Goal: Task Accomplishment & Management: Complete application form

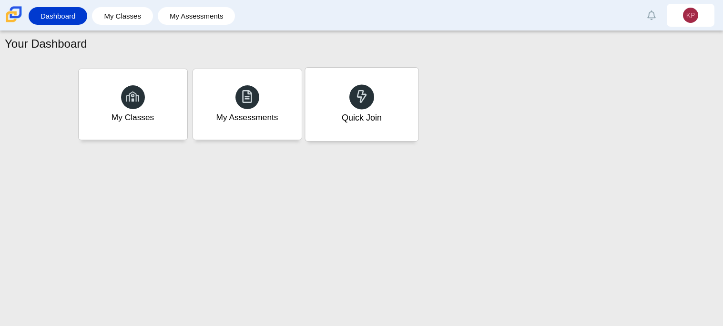
click at [367, 102] on icon at bounding box center [361, 96] width 13 height 13
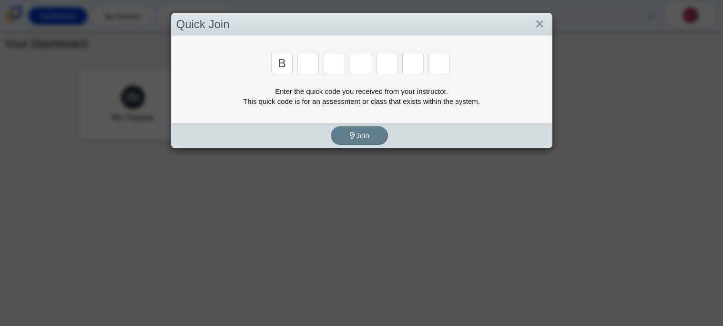
type input "b"
type input "m"
type input "3"
type input "5"
type input "3"
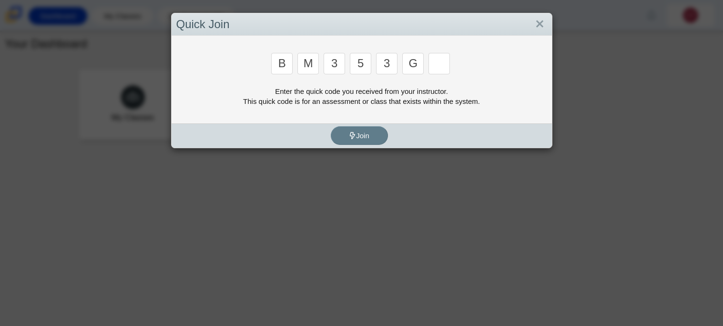
type input "g"
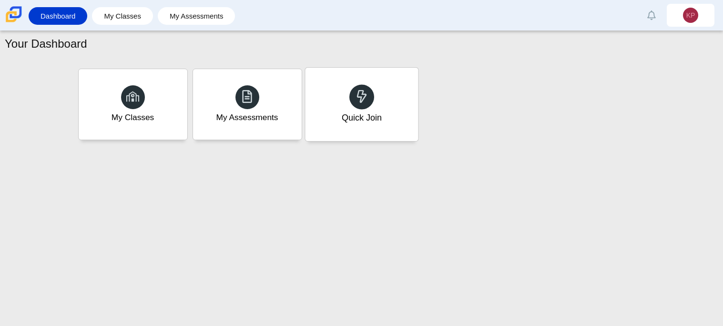
type input "b"
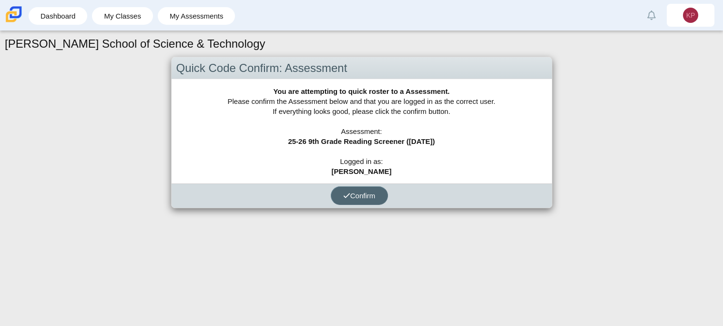
click at [347, 187] on button "Confirm" at bounding box center [359, 195] width 57 height 19
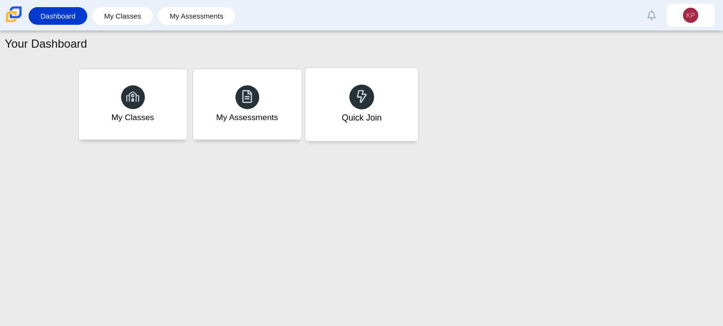
click at [389, 122] on div "Quick Join" at bounding box center [361, 104] width 113 height 73
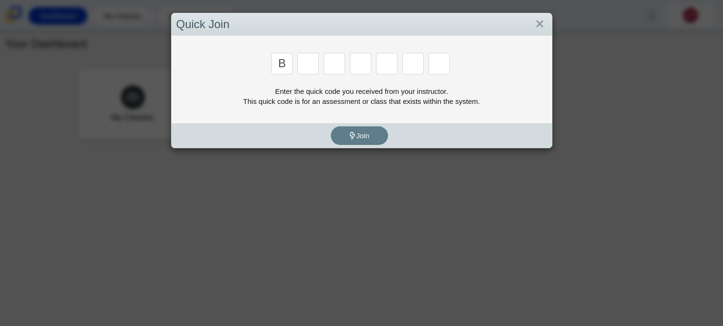
type input "b"
type input "m"
type input "3"
type input "5"
type input "3"
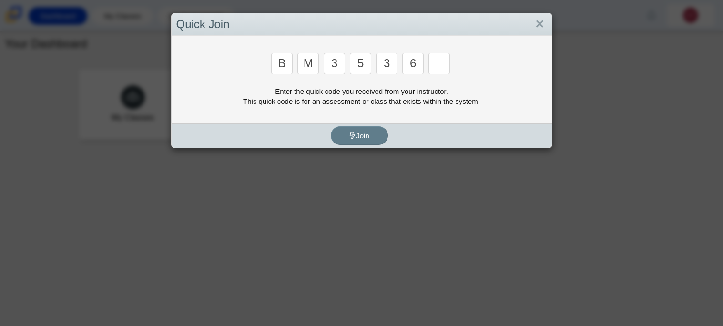
type input "6"
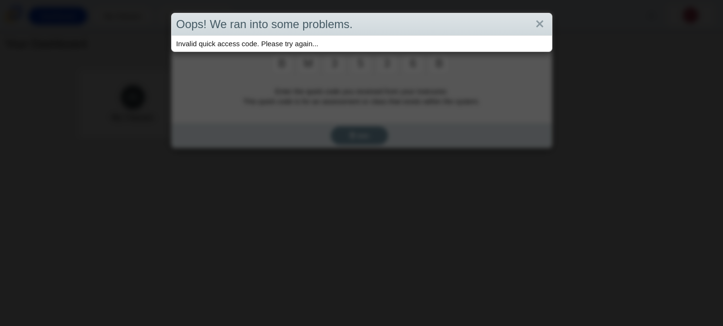
type input "b"
click at [390, 88] on div "Oops! We ran into some problems. Invalid quick access code. Please try again..." at bounding box center [361, 163] width 723 height 326
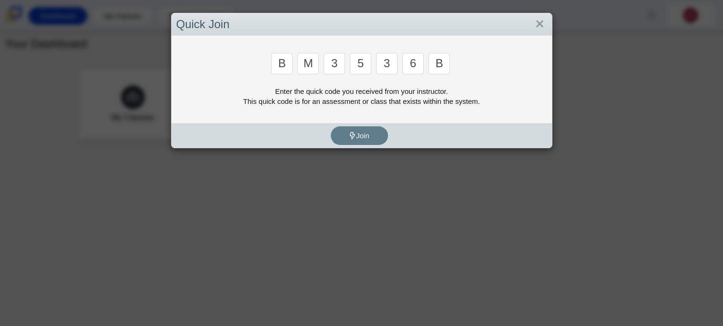
click at [417, 63] on input "6" at bounding box center [412, 63] width 21 height 21
type input "g"
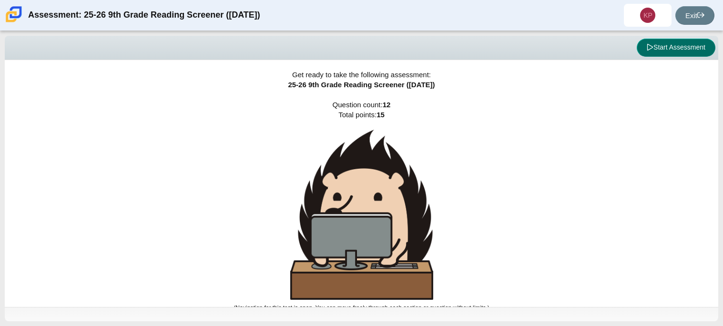
click at [667, 46] on button "Start Assessment" at bounding box center [676, 48] width 79 height 18
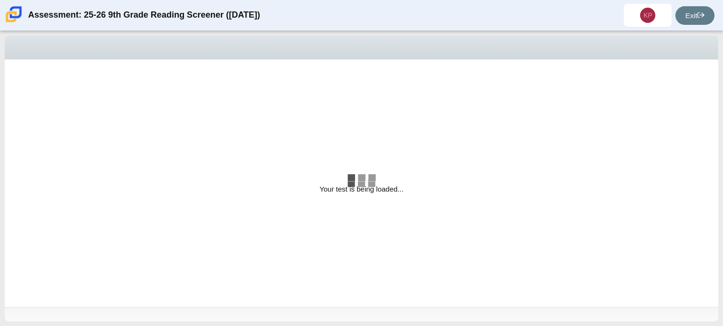
select select "ccc5b315-3c7c-471c-bf90-f22c8299c798"
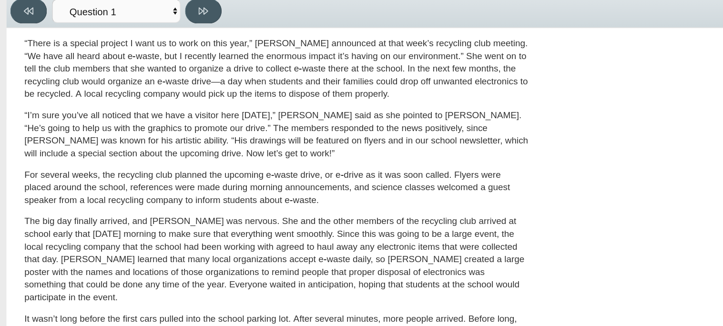
scroll to position [279, 0]
click at [285, 198] on div "[PERSON_NAME] looked on with pride as she observed a fellow eighth grader casua…" at bounding box center [205, 71] width 374 height 509
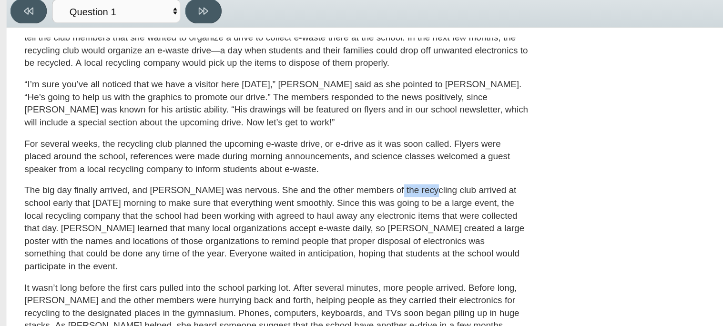
scroll to position [303, 0]
click at [387, 171] on div "[PERSON_NAME] looked on with pride as she observed a fellow eighth grader casua…" at bounding box center [205, 47] width 374 height 509
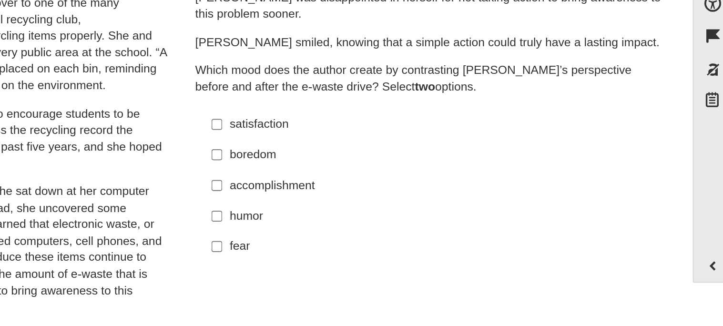
scroll to position [27, 0]
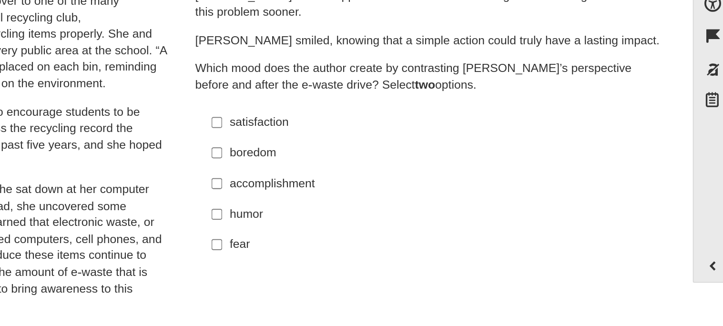
click at [463, 176] on div "accomplishment" at bounding box center [548, 178] width 241 height 10
click at [423, 176] on input "accomplishment accomplishment" at bounding box center [420, 176] width 6 height 17
checkbox input "true"
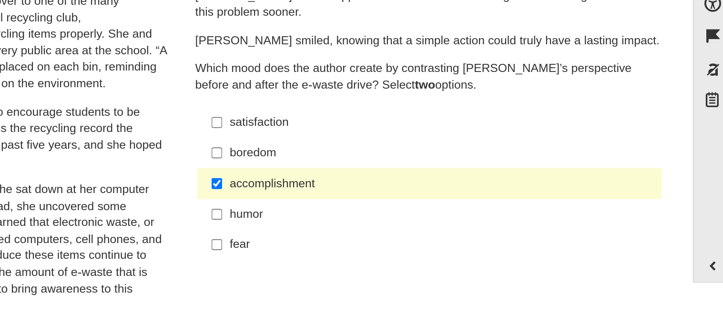
click at [455, 143] on div "satisfaction" at bounding box center [548, 143] width 241 height 10
click at [423, 143] on input "satisfaction satisfaction" at bounding box center [420, 142] width 6 height 17
checkbox input "true"
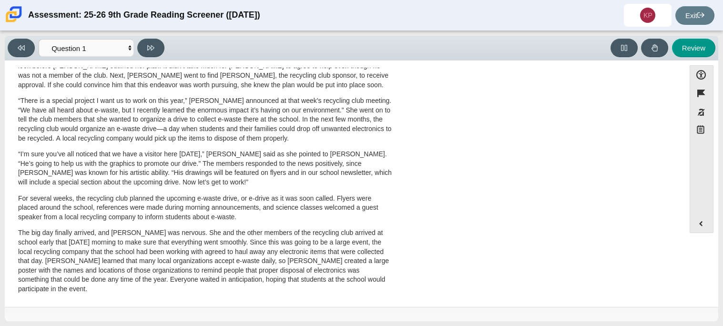
scroll to position [250, 0]
click at [156, 50] on button at bounding box center [150, 48] width 27 height 19
select select "0ff64528-ffd7-428d-b192-babfaadd44e8"
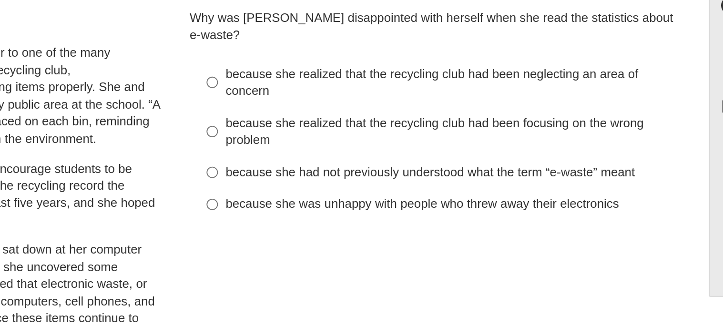
click at [600, 178] on div "because she was unhappy with people who threw away their electronics" at bounding box center [548, 183] width 241 height 10
click at [423, 175] on input "because she was unhappy with people who threw away their electronics because sh…" at bounding box center [420, 183] width 6 height 17
radio input "true"
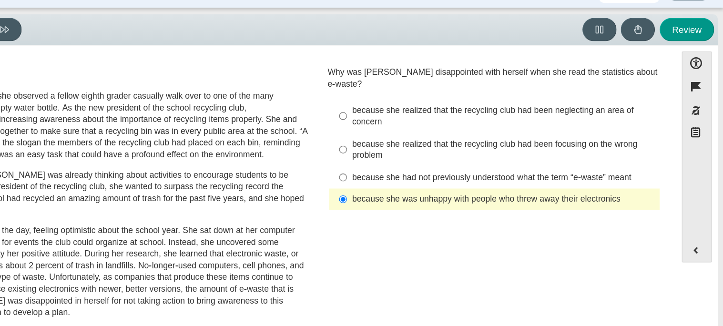
click at [579, 178] on div "because she was unhappy with people who threw away their electronics" at bounding box center [548, 183] width 241 height 10
click at [423, 175] on input "because she was unhappy with people who threw away their electronics because sh…" at bounding box center [420, 183] width 6 height 17
click at [535, 178] on div "because she was unhappy with people who threw away their electronics" at bounding box center [548, 183] width 241 height 10
click at [423, 175] on input "because she was unhappy with people who threw away their electronics because sh…" at bounding box center [420, 183] width 6 height 17
click at [507, 108] on div "because she realized that the recycling club had been neglecting an area of con…" at bounding box center [548, 117] width 241 height 19
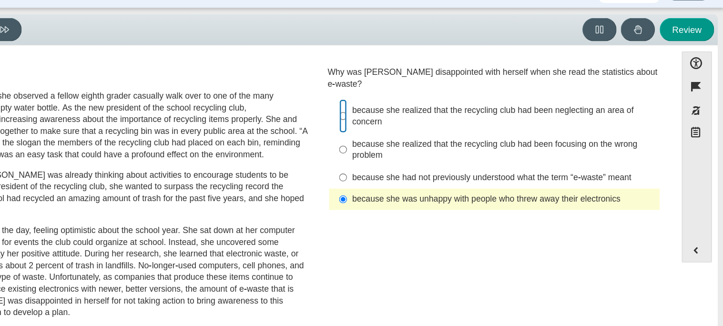
click at [423, 103] on input "because she realized that the recycling club had been neglecting an area of con…" at bounding box center [420, 116] width 6 height 27
radio input "true"
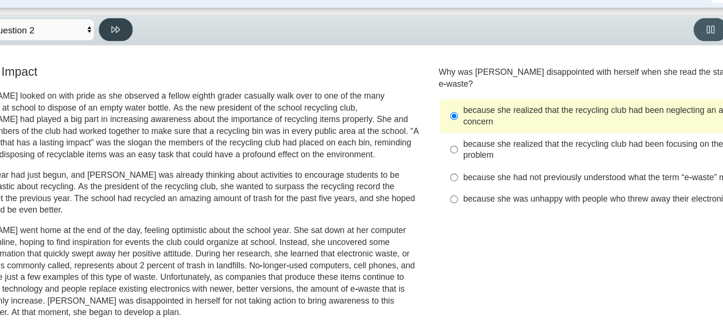
click at [149, 46] on icon at bounding box center [150, 47] width 7 height 5
select select "7ce3d843-6974-4858-901c-1ff39630e843"
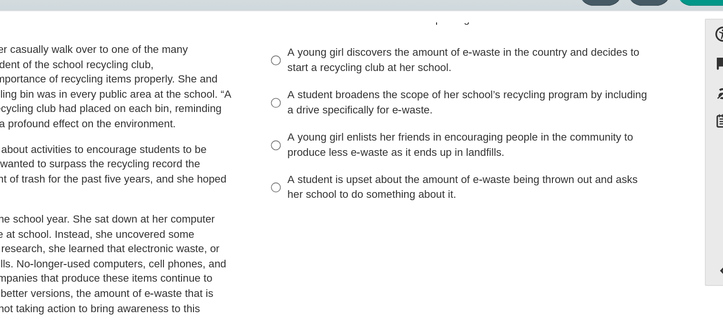
scroll to position [15, 0]
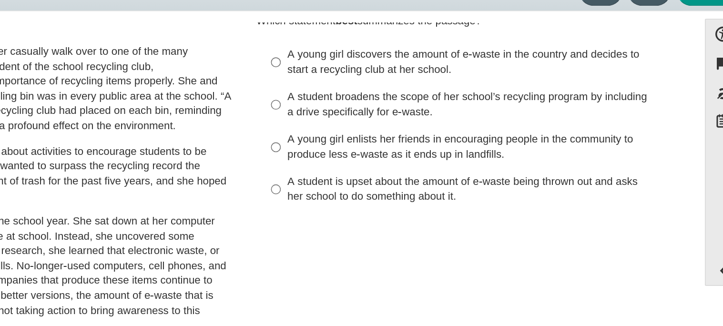
click at [502, 92] on div "A young girl discovers the amount of e-waste in the country and decides to star…" at bounding box center [548, 92] width 241 height 19
click at [423, 92] on input "A young girl discovers the amount of e-waste in the country and decides to star…" at bounding box center [420, 92] width 6 height 27
radio input "true"
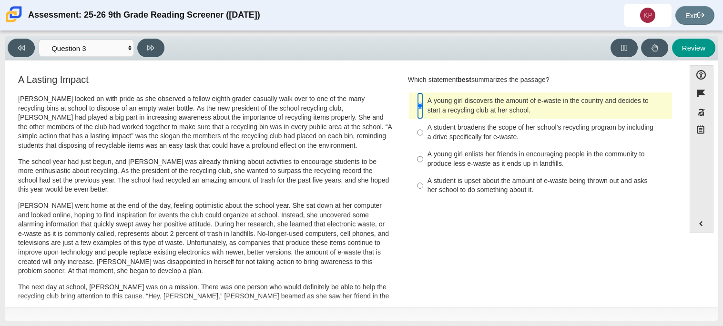
scroll to position [0, 0]
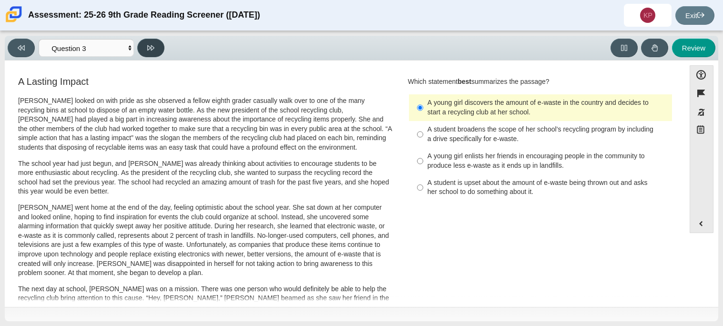
click at [150, 45] on icon at bounding box center [150, 47] width 7 height 7
select select "ca9ea0f1-49c5-4bd1-83b0-472c18652b42"
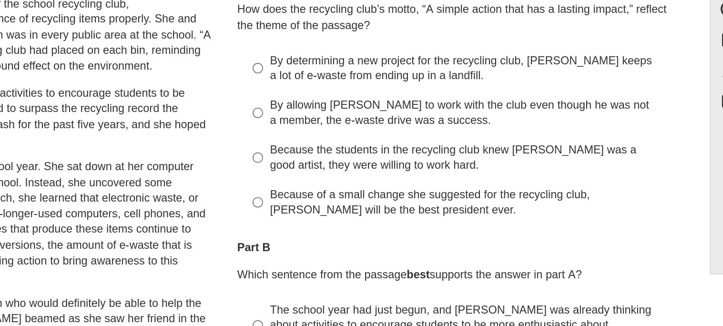
scroll to position [38, 0]
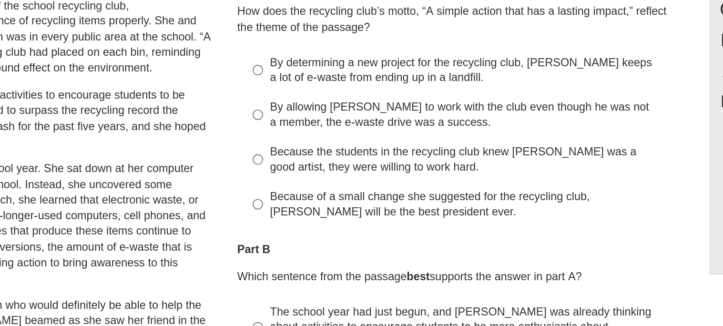
click at [518, 114] on div "By determining a new project for the recycling club, Scarlett keeps a lot of e-…" at bounding box center [548, 111] width 241 height 19
click at [423, 114] on input "By determining a new project for the recycling club, Scarlett keeps a lot of e-…" at bounding box center [420, 111] width 6 height 27
radio input "true"
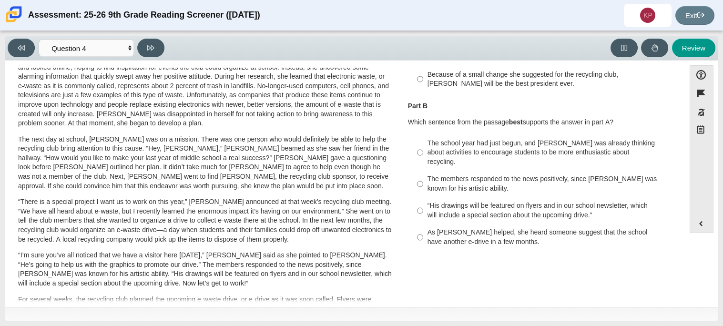
scroll to position [147, 0]
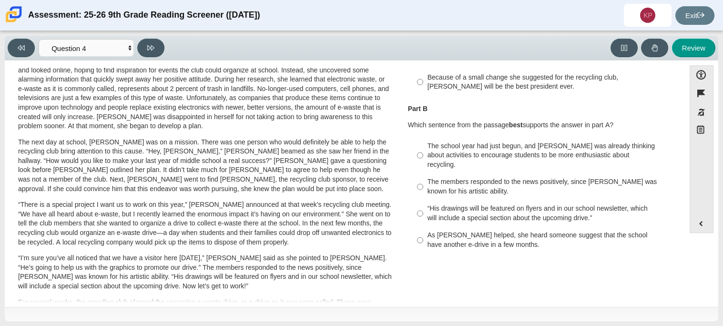
click at [483, 238] on div "As Scarlett helped, she heard someone suggest that the school have another e-dr…" at bounding box center [548, 240] width 241 height 19
click at [423, 238] on input "As Scarlett helped, she heard someone suggest that the school have another e-dr…" at bounding box center [420, 240] width 6 height 27
radio input "true"
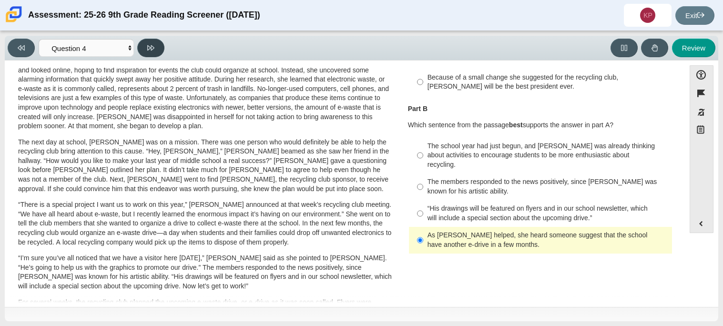
click at [155, 49] on button at bounding box center [150, 48] width 27 height 19
select select "e41f1a79-e29f-4095-8030-a53364015bed"
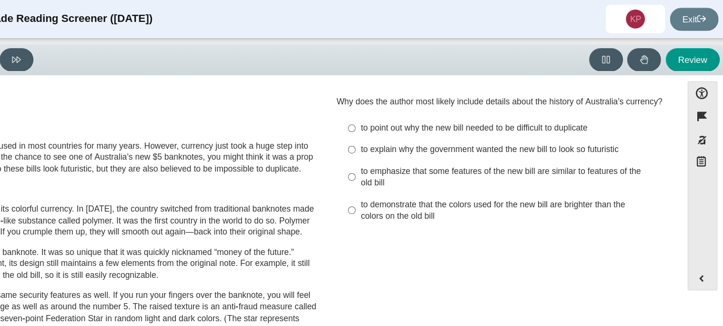
scroll to position [0, 0]
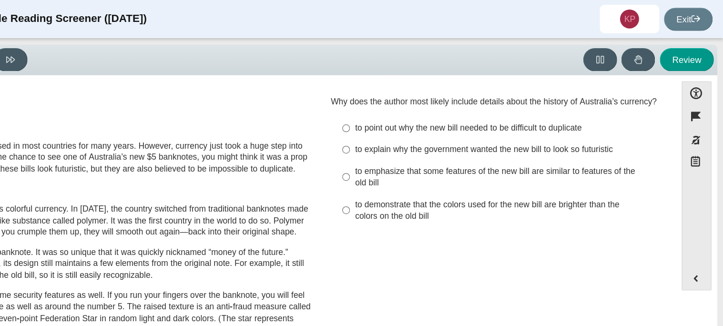
click at [548, 101] on div "to point out why the new bill needed to be difficult to duplicate" at bounding box center [548, 103] width 241 height 10
click at [423, 101] on input "to point out why the new bill needed to be difficult to duplicate to point out …" at bounding box center [420, 102] width 6 height 17
radio input "true"
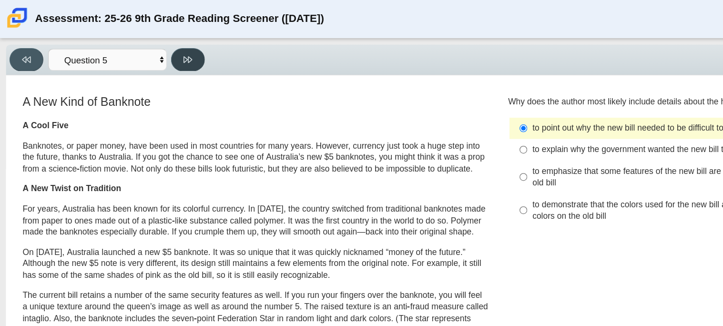
click at [154, 45] on icon at bounding box center [150, 47] width 7 height 7
select select "69146e31-7b3d-4a3e-9ce6-f30c24342ae0"
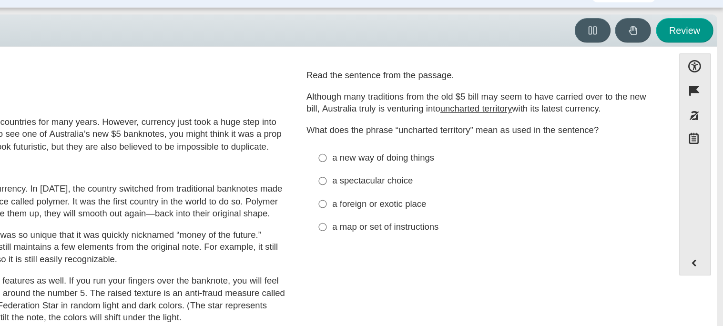
click at [504, 185] on label "a foreign or exotic place a foreign or exotic place" at bounding box center [542, 178] width 262 height 17
click at [423, 185] on input "a foreign or exotic place a foreign or exotic place" at bounding box center [420, 178] width 6 height 17
radio input "true"
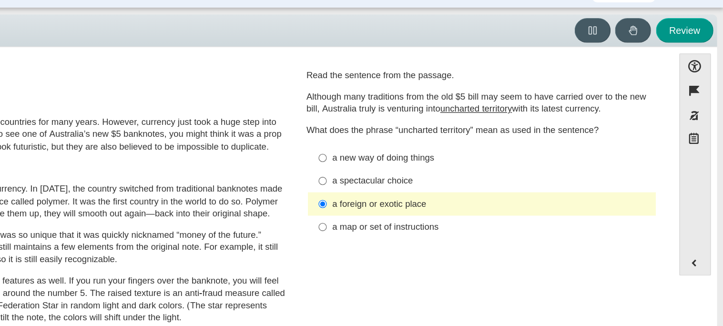
click at [503, 148] on div "a new way of doing things" at bounding box center [548, 145] width 241 height 10
click at [423, 148] on input "a new way of doing things a new way of doing things" at bounding box center [420, 143] width 6 height 17
radio input "true"
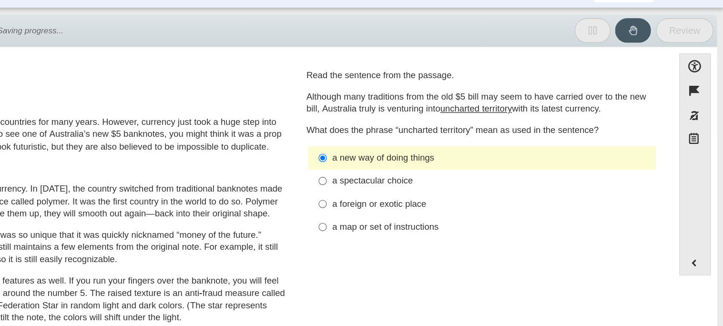
click at [498, 180] on div "a foreign or exotic place" at bounding box center [548, 180] width 241 height 10
click at [423, 180] on input "a foreign or exotic place a foreign or exotic place" at bounding box center [420, 178] width 6 height 17
radio input "true"
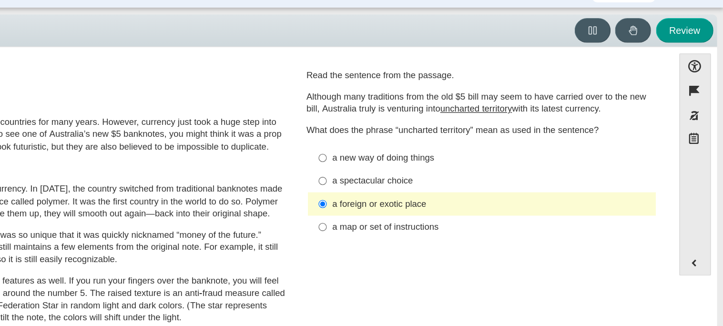
click at [480, 146] on div "a new way of doing things" at bounding box center [548, 145] width 241 height 10
click at [423, 146] on input "a new way of doing things a new way of doing things" at bounding box center [420, 143] width 6 height 17
radio input "true"
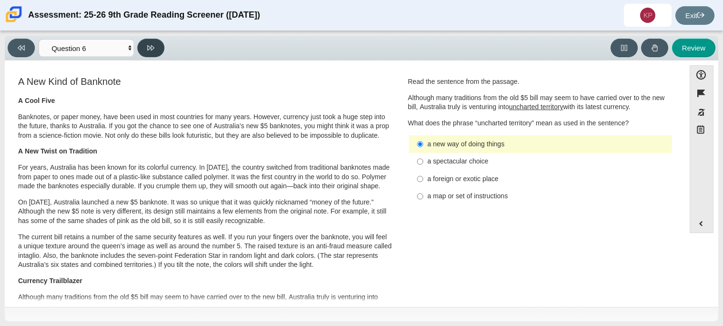
click at [147, 46] on icon at bounding box center [150, 47] width 7 height 7
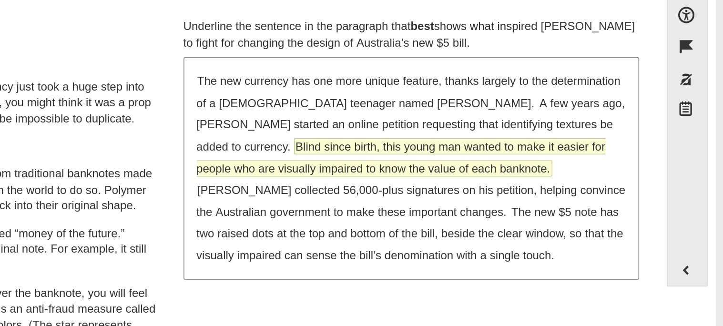
click at [500, 163] on span "Blind since birth, this young man wanted to make it easier for people who are v…" at bounding box center [535, 157] width 238 height 21
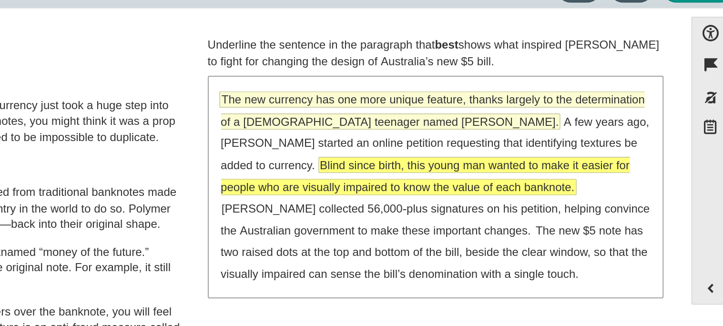
click at [445, 124] on span "The new currency has one more unique feature, thanks largely to the determinati…" at bounding box center [539, 119] width 247 height 21
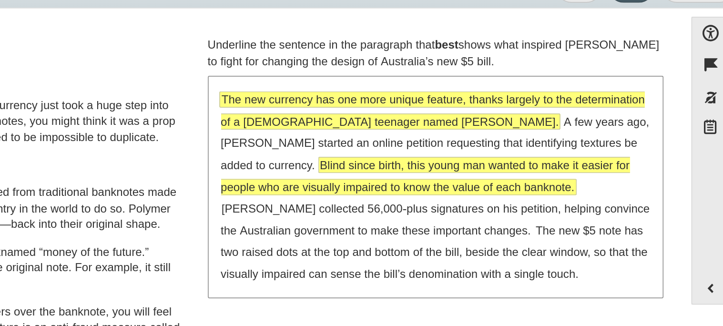
click at [460, 128] on span "The new currency has one more unique feature, thanks largely to the determinati…" at bounding box center [539, 119] width 247 height 21
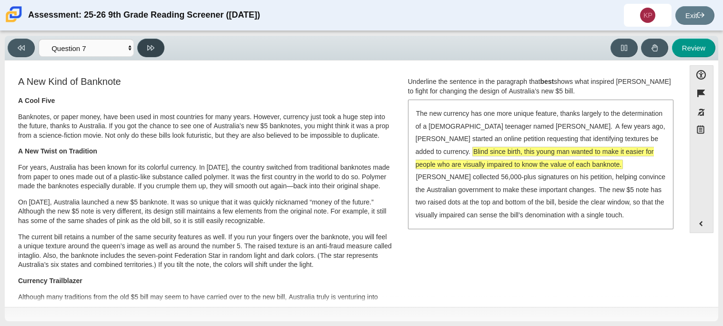
click at [150, 47] on icon at bounding box center [150, 47] width 7 height 5
select select "ea8338c2-a6a3-418e-a305-2b963b54a290"
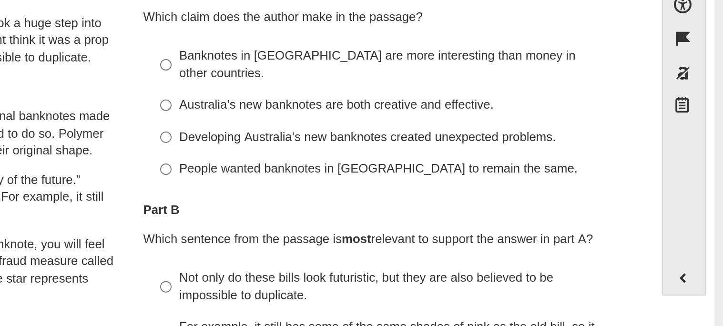
scroll to position [31, 0]
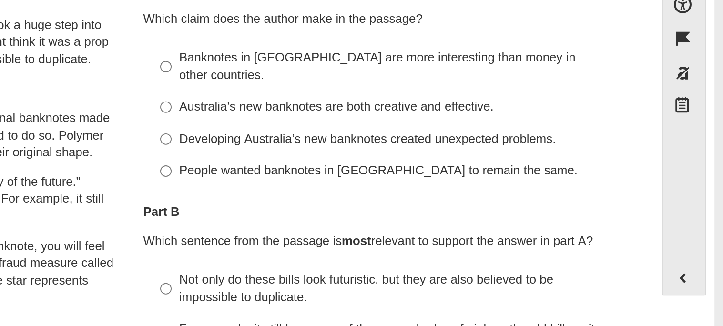
click at [581, 126] on div "Australia’s new banknotes are both creative and effective." at bounding box center [548, 131] width 241 height 10
click at [423, 125] on input "Australia’s new banknotes are both creative and effective. Australia’s new bank…" at bounding box center [420, 130] width 6 height 17
radio input "true"
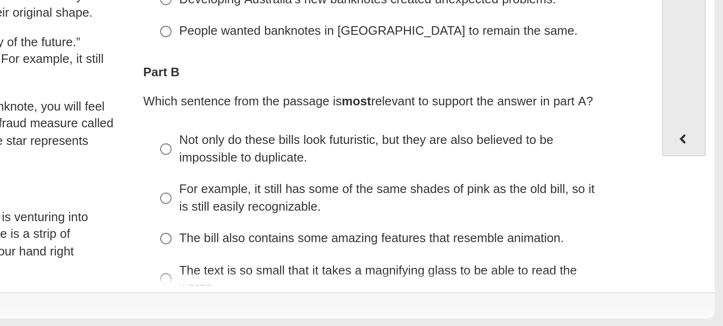
click at [509, 220] on div "Not only do these bills look futuristic, but they are also believed to be impos…" at bounding box center [548, 229] width 241 height 19
click at [423, 219] on input "Not only do these bills look futuristic, but they are also believed to be impos…" at bounding box center [420, 229] width 6 height 27
radio input "true"
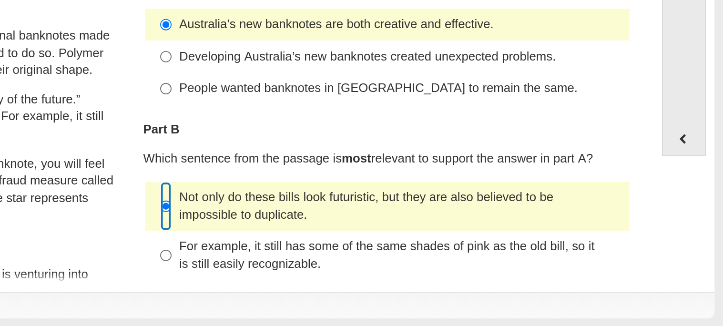
scroll to position [0, 0]
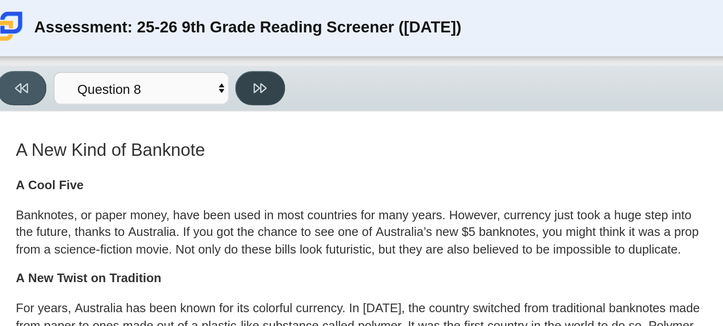
click at [150, 46] on icon at bounding box center [150, 47] width 7 height 5
select select "89f058d6-b15c-4ef5-a4b3-fdaffb8868b6"
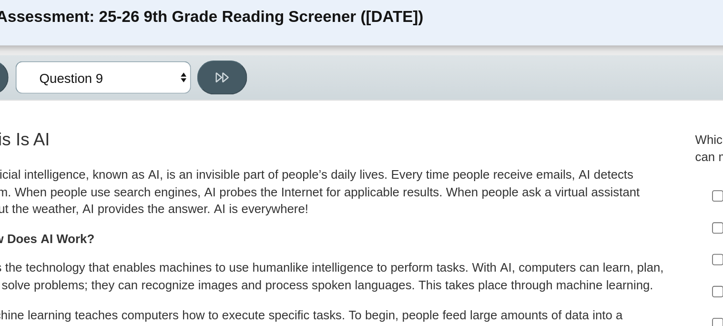
click at [127, 50] on select "Questions Question 1 Question 2 Question 3 Question 4 Question 5 Question 6 Que…" at bounding box center [86, 48] width 95 height 18
click at [99, 51] on select "Questions Question 1 Question 2 Question 3 Question 4 Question 5 Question 6 Que…" at bounding box center [86, 48] width 95 height 18
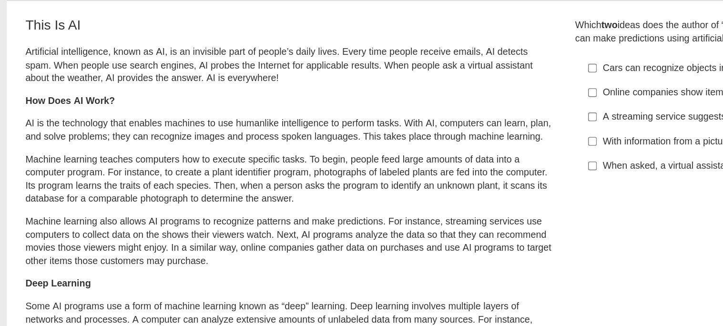
scroll to position [6, 0]
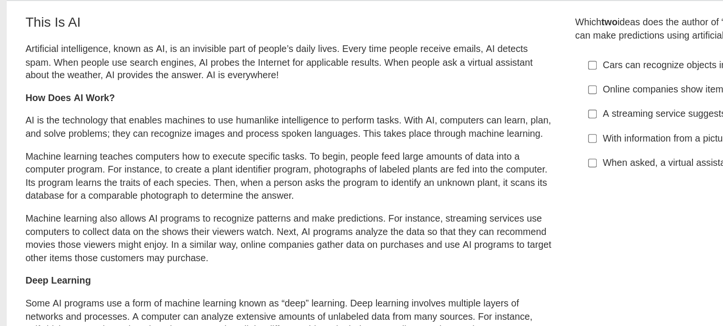
click at [267, 205] on div "Artificial intelligence, known as AI, is an invisible part of people’s daily li…" at bounding box center [205, 254] width 374 height 329
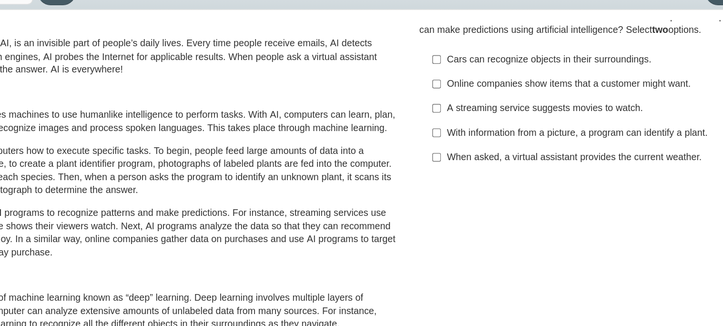
scroll to position [9, 0]
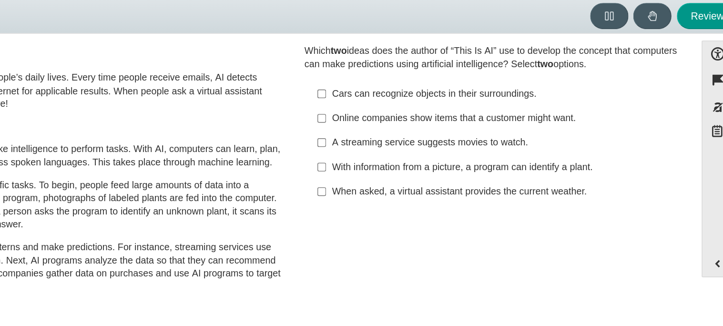
click at [446, 154] on div "With information from a picture, a program can identify a plant." at bounding box center [548, 156] width 241 height 10
click at [423, 154] on input "With information from a picture, a program can identify a plant. With informati…" at bounding box center [420, 154] width 6 height 17
checkbox input "true"
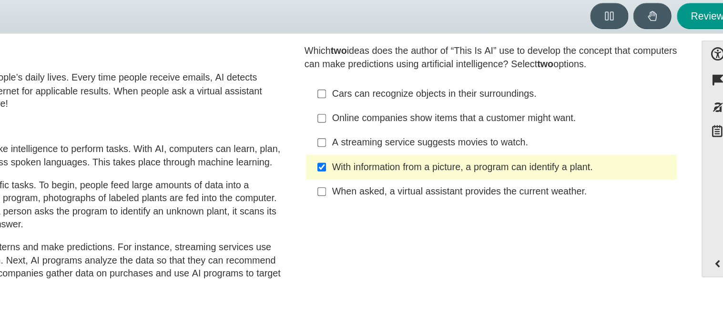
click at [444, 126] on label "Online companies show items that a customer might want. Online companies show i…" at bounding box center [542, 120] width 262 height 17
click at [423, 126] on input "Online companies show items that a customer might want. Online companies show i…" at bounding box center [420, 120] width 6 height 17
checkbox input "true"
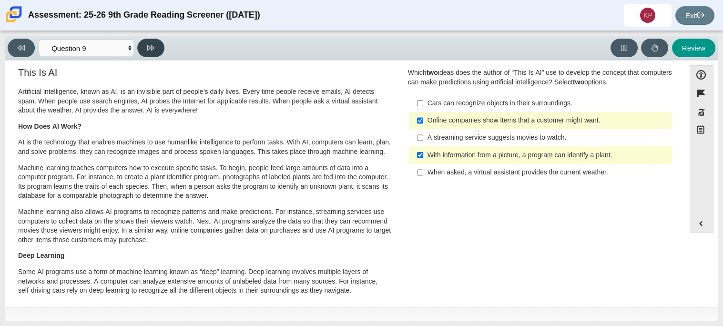
click at [146, 46] on button at bounding box center [150, 48] width 27 height 19
select select "cdf3c14e-a918-44d1-9b63-3db0fa81641e"
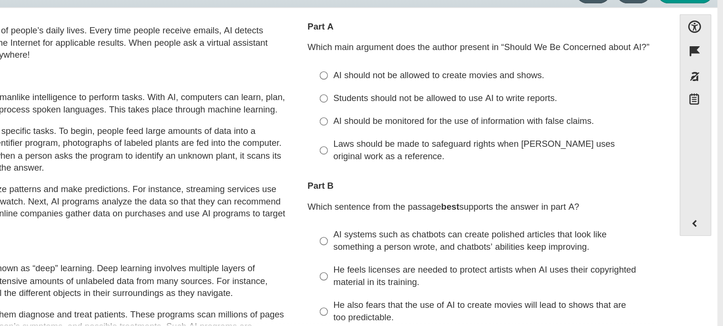
scroll to position [26, 0]
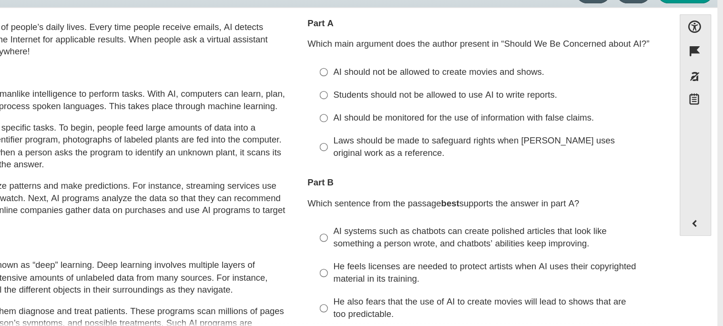
click at [501, 146] on div "AI should be monitored for the use of information with false claims." at bounding box center [548, 144] width 241 height 10
click at [423, 146] on input "AI should be monitored for the use of information with false claims. AI should …" at bounding box center [420, 143] width 6 height 17
radio input "true"
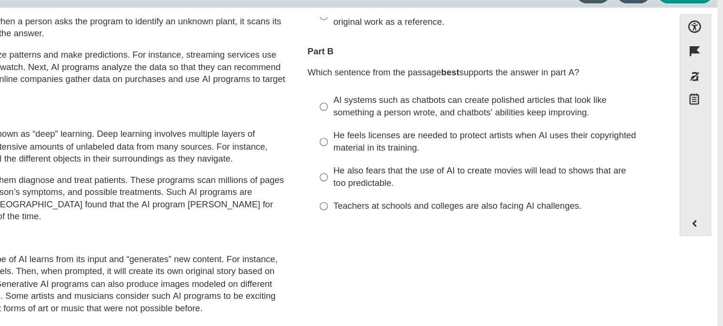
scroll to position [125, 0]
click at [504, 168] on div "He feels licenses are needed to protect artists when AI uses their copyrighted …" at bounding box center [548, 161] width 241 height 19
click at [423, 168] on input "He feels licenses are needed to protect artists when AI uses their copyrighted …" at bounding box center [420, 161] width 6 height 27
radio input "true"
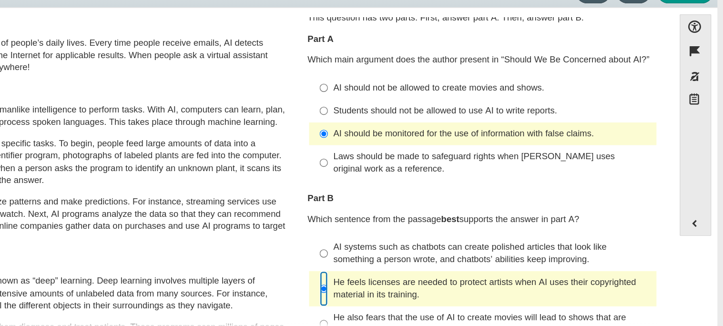
scroll to position [0, 0]
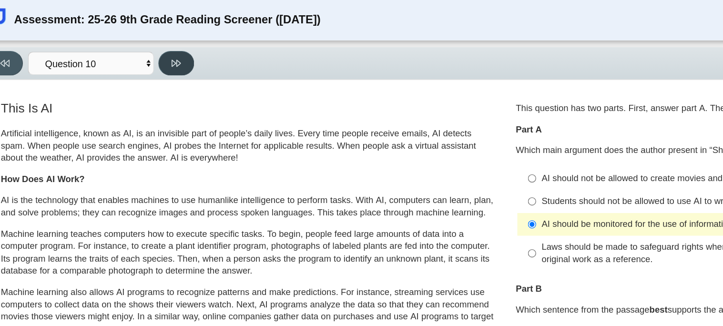
click at [159, 52] on button at bounding box center [150, 48] width 27 height 19
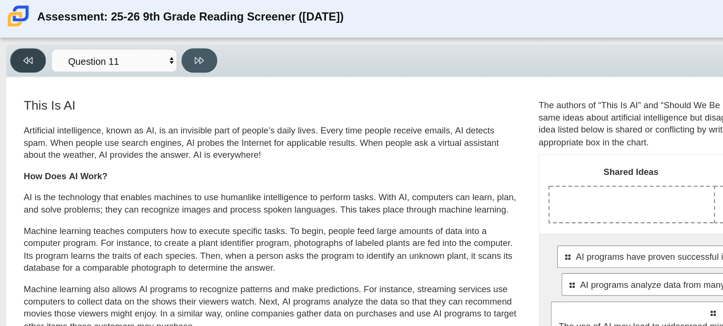
click at [25, 50] on button at bounding box center [21, 48] width 27 height 19
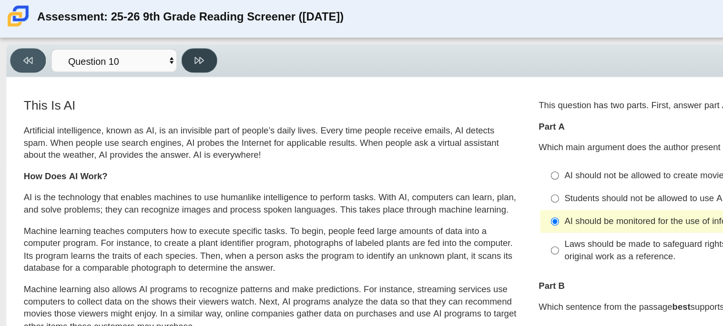
click at [156, 51] on button at bounding box center [150, 48] width 27 height 19
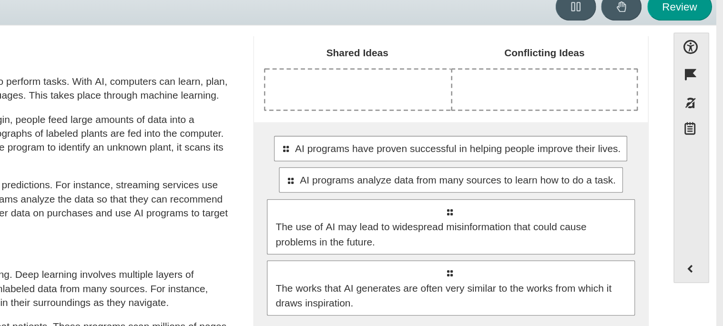
scroll to position [56, 0]
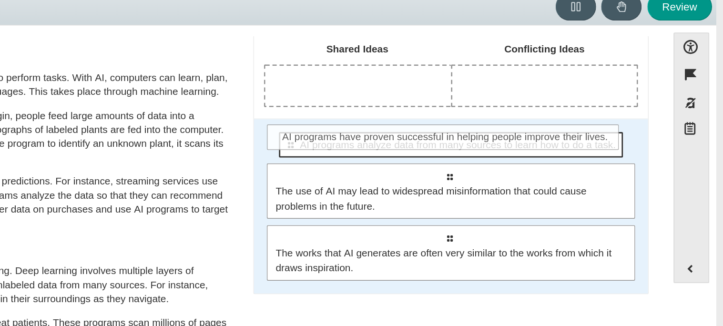
drag, startPoint x: 522, startPoint y: 144, endPoint x: 521, endPoint y: 139, distance: 5.4
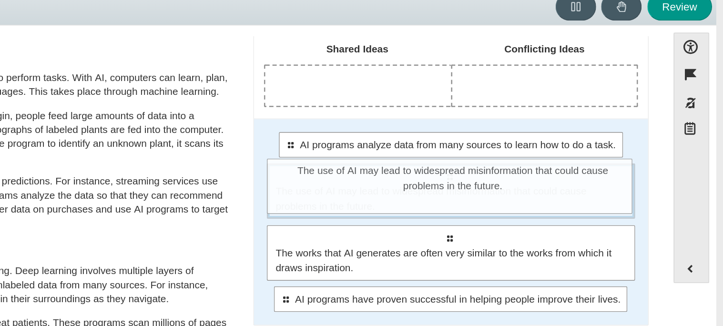
drag, startPoint x: 568, startPoint y: 181, endPoint x: 588, endPoint y: 154, distance: 33.5
click at [588, 154] on div "Select to move response to a response input area. The use of AI may lead to wid…" at bounding box center [540, 171] width 247 height 37
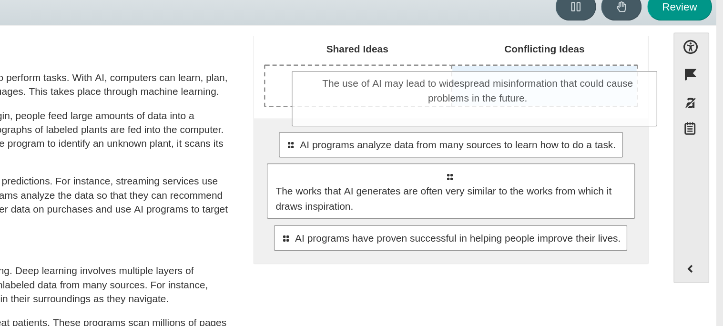
drag, startPoint x: 589, startPoint y: 161, endPoint x: 608, endPoint y: 99, distance: 65.0
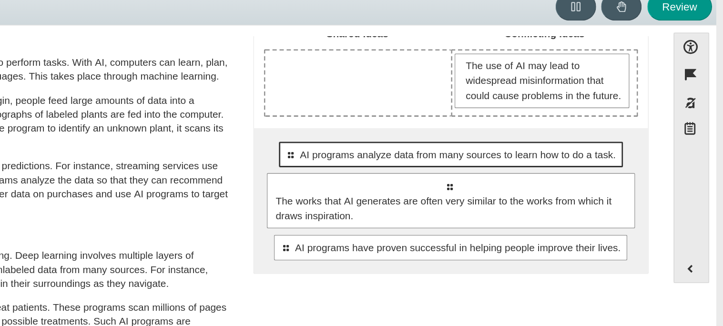
scroll to position [36, 0]
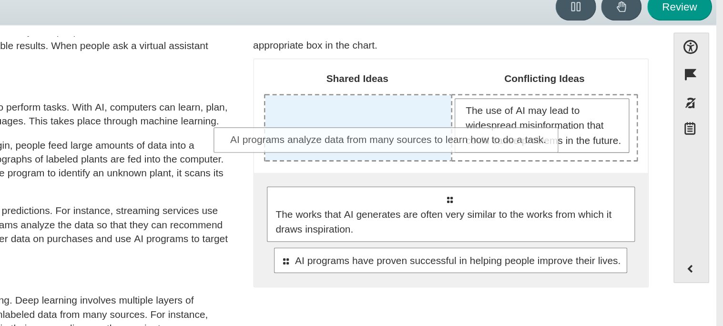
drag, startPoint x: 526, startPoint y: 184, endPoint x: 484, endPoint y: 133, distance: 66.4
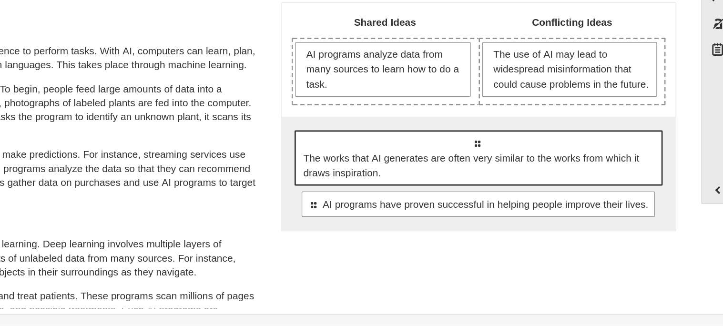
scroll to position [21, 0]
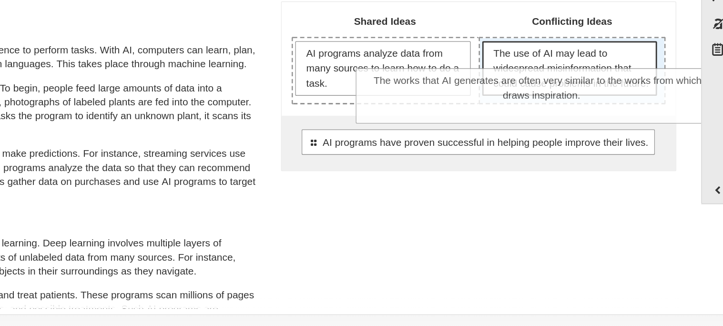
drag, startPoint x: 534, startPoint y: 215, endPoint x: 578, endPoint y: 164, distance: 66.6
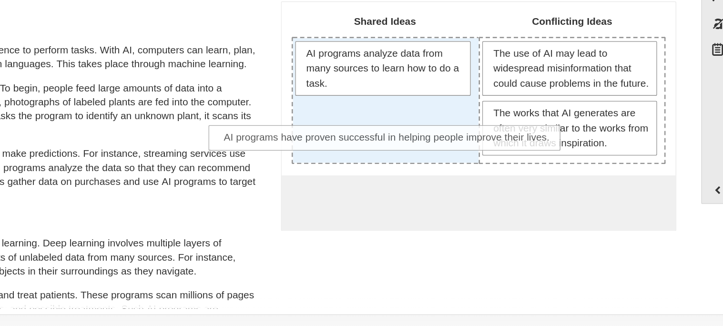
drag, startPoint x: 571, startPoint y: 244, endPoint x: 510, endPoint y: 191, distance: 80.8
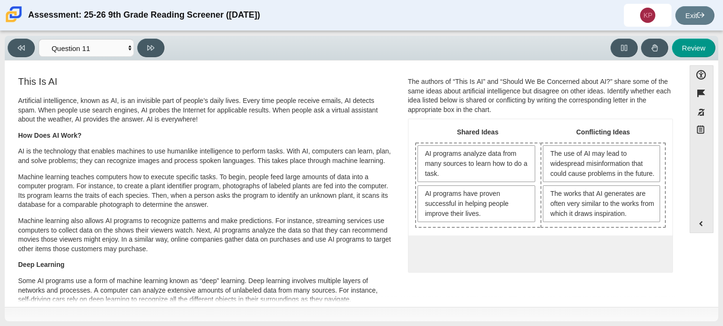
scroll to position [2, 0]
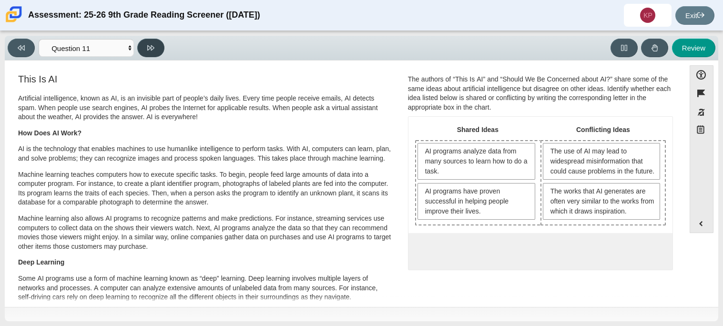
click at [152, 49] on icon at bounding box center [150, 47] width 7 height 5
select select "c3effed4-44ce-4a19-bd96-1787f34e9b4c"
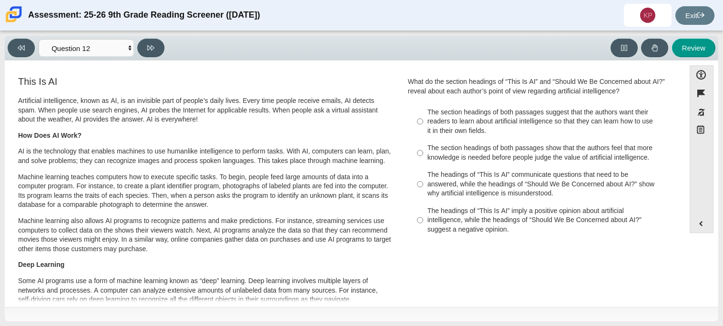
click at [451, 223] on div "The headings of “This Is AI” imply a positive opinion about artificial intellig…" at bounding box center [548, 220] width 241 height 28
click at [423, 223] on input "The headings of “This Is AI” imply a positive opinion about artificial intellig…" at bounding box center [420, 220] width 6 height 36
radio input "true"
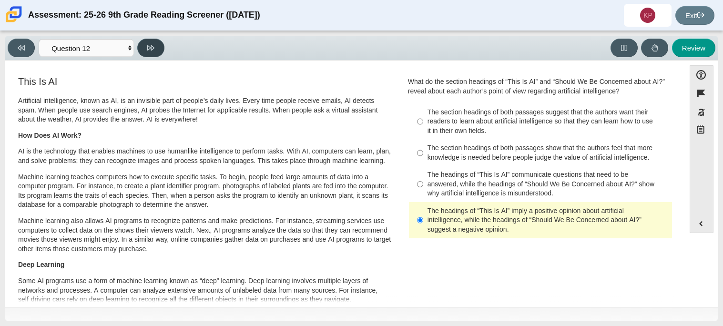
click at [147, 46] on icon at bounding box center [150, 47] width 7 height 7
select select "review"
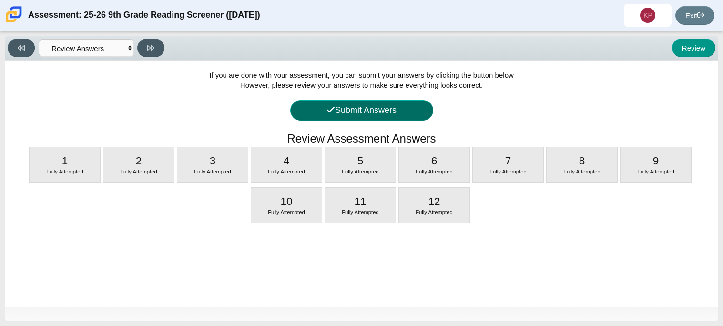
click at [382, 109] on button "Submit Answers" at bounding box center [361, 110] width 143 height 21
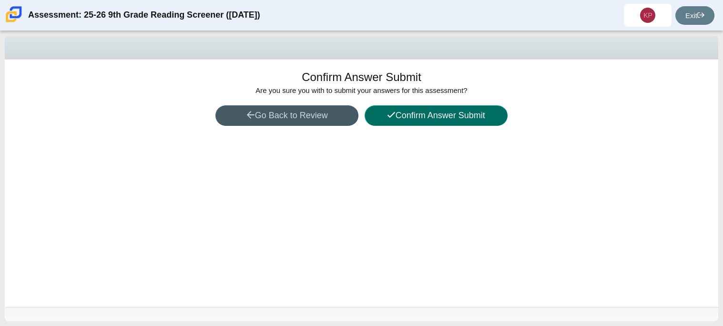
click at [396, 119] on button "Confirm Answer Submit" at bounding box center [436, 115] width 143 height 21
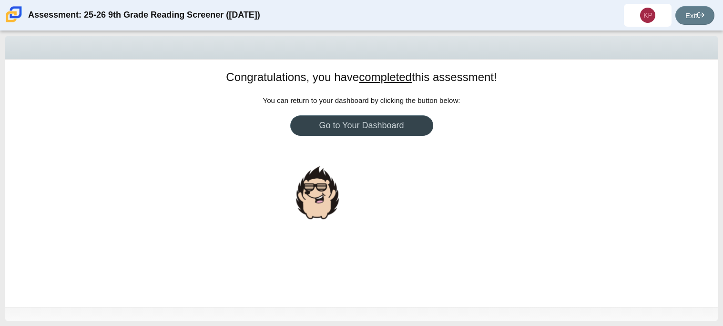
click at [422, 129] on link "Go to Your Dashboard" at bounding box center [361, 125] width 143 height 21
